Goal: Task Accomplishment & Management: Complete application form

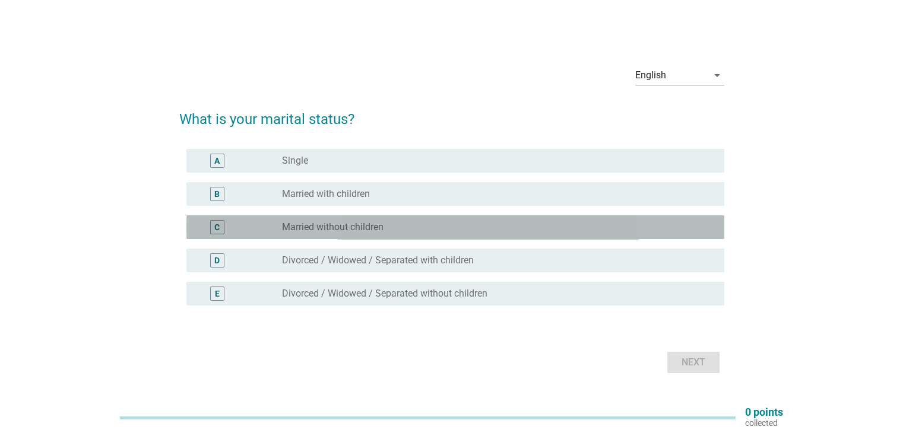
click at [347, 221] on label "Married without children" at bounding box center [332, 227] width 101 height 12
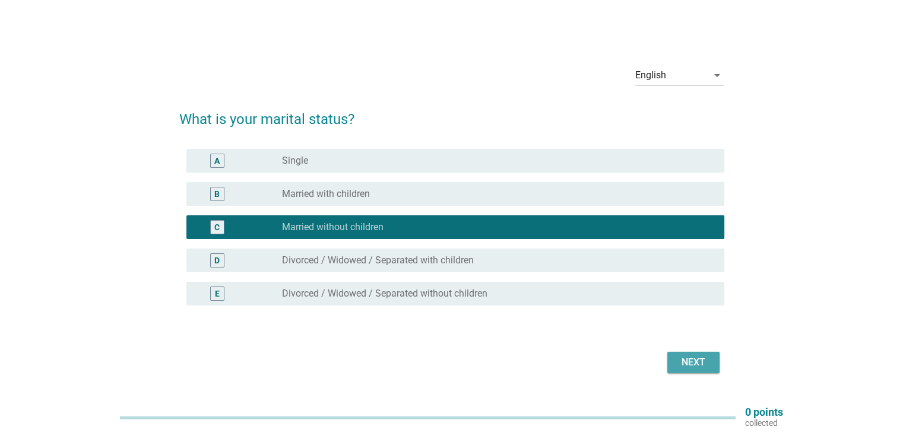
click at [692, 367] on div "Next" at bounding box center [692, 362] width 33 height 14
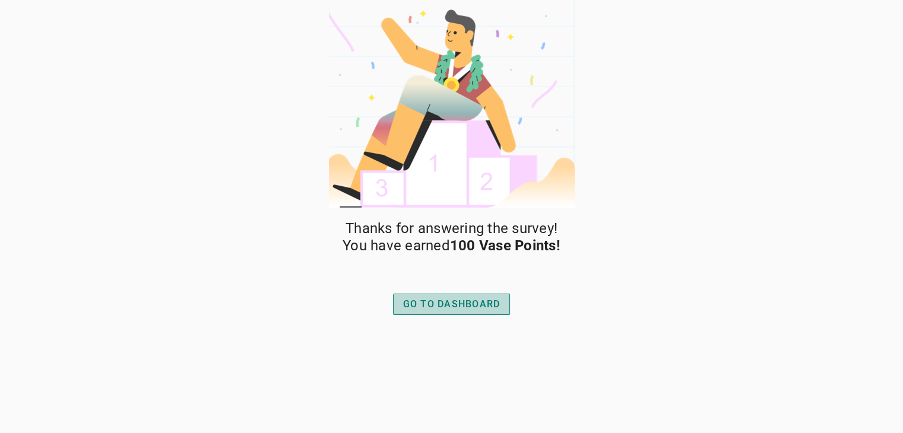
click at [441, 306] on div "GO TO DASHBOARD" at bounding box center [451, 304] width 97 height 14
